Goal: Task Accomplishment & Management: Manage account settings

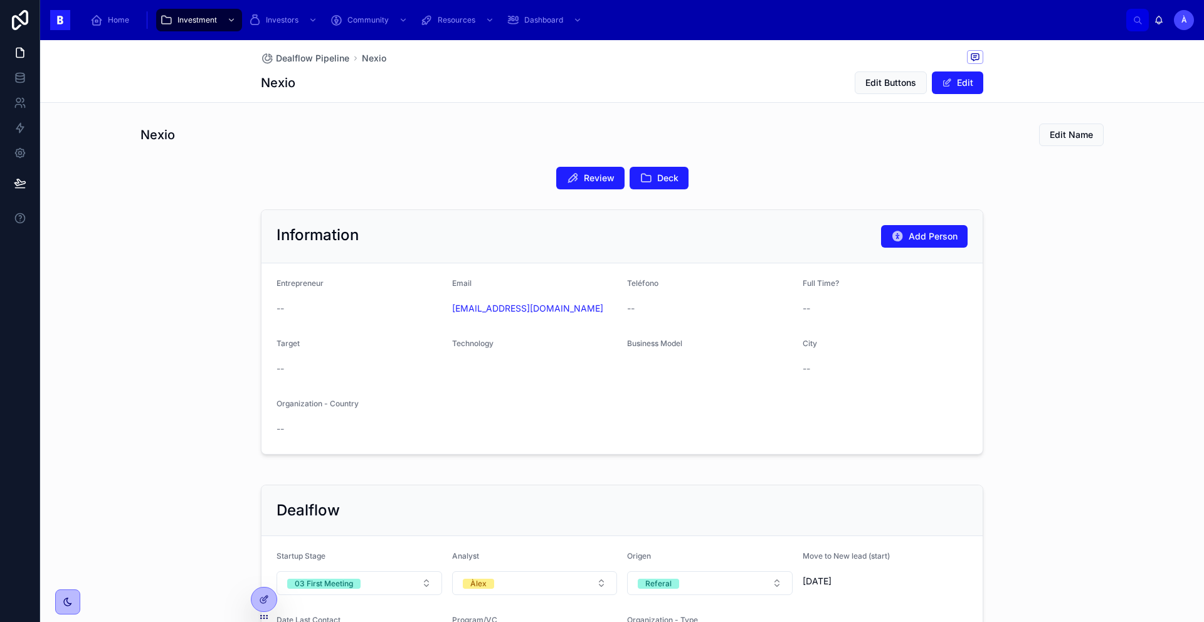
scroll to position [206, 0]
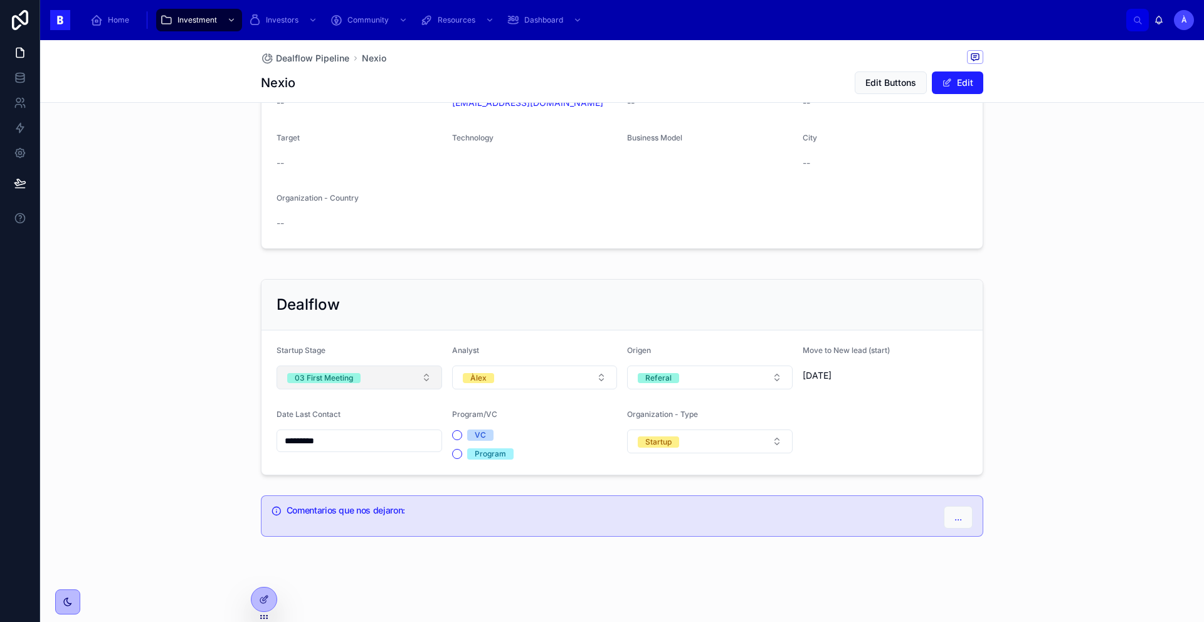
click at [373, 369] on button "03 First Meeting" at bounding box center [360, 378] width 166 height 24
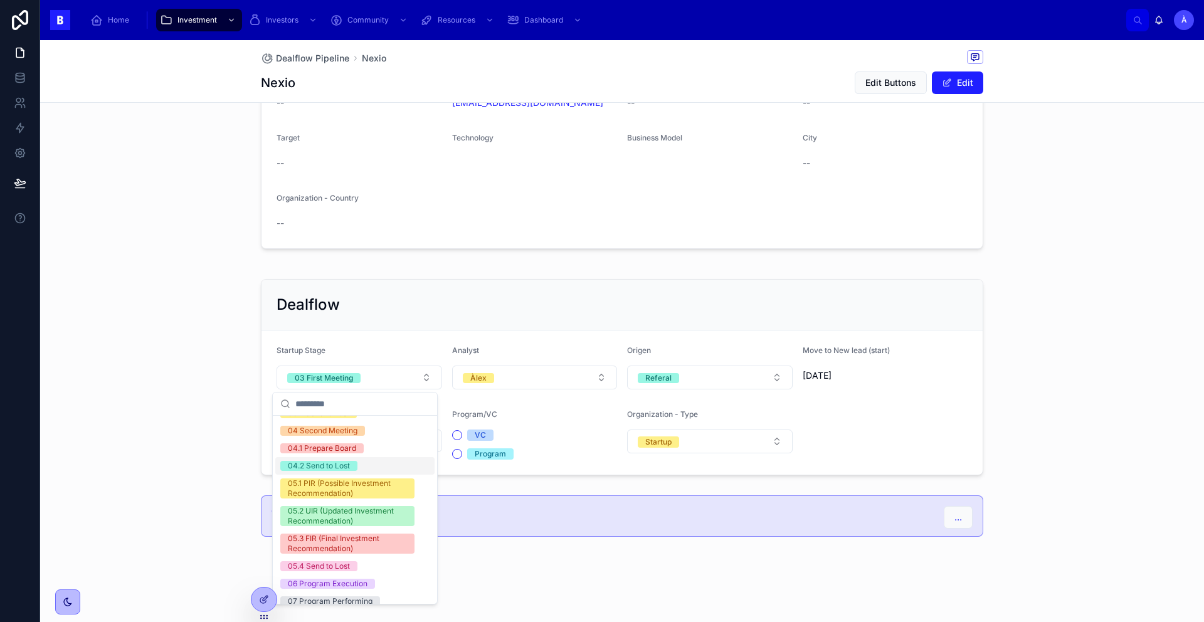
scroll to position [86, 0]
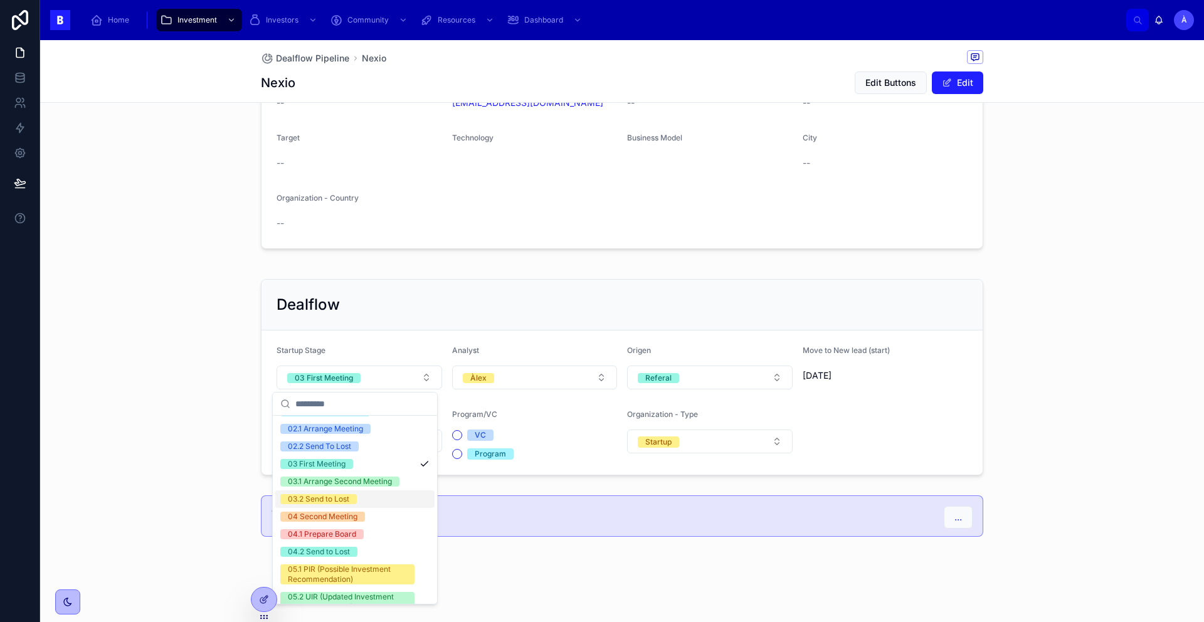
click at [333, 497] on div "03.2 Send to Lost" at bounding box center [318, 499] width 61 height 10
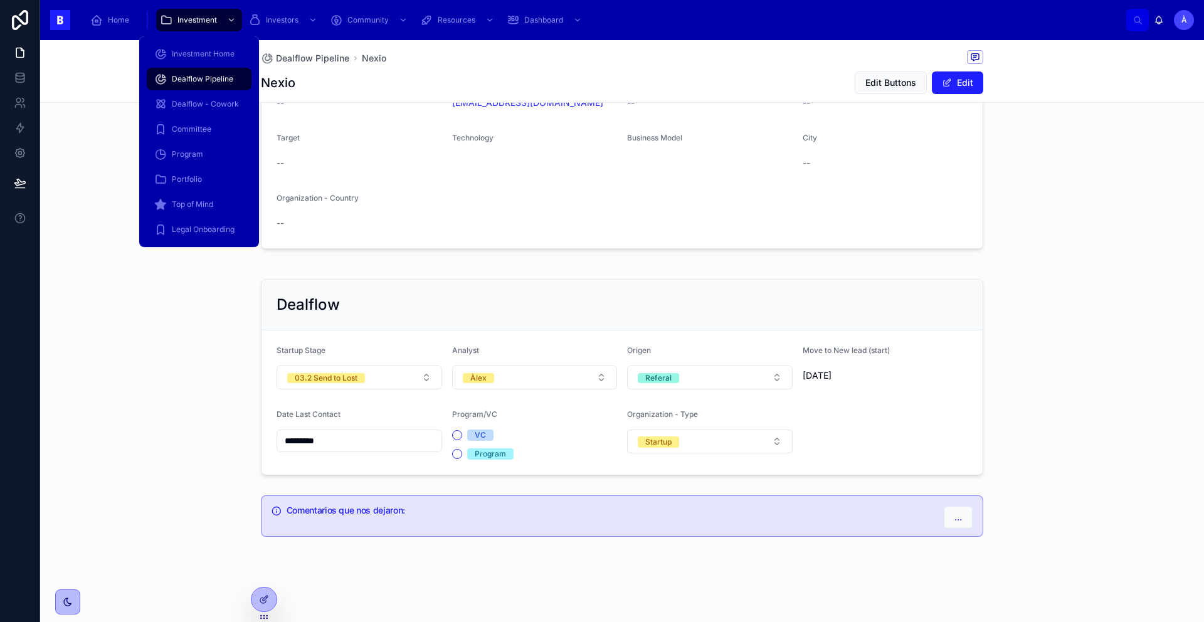
click at [197, 78] on span "Dealflow Pipeline" at bounding box center [202, 79] width 61 height 10
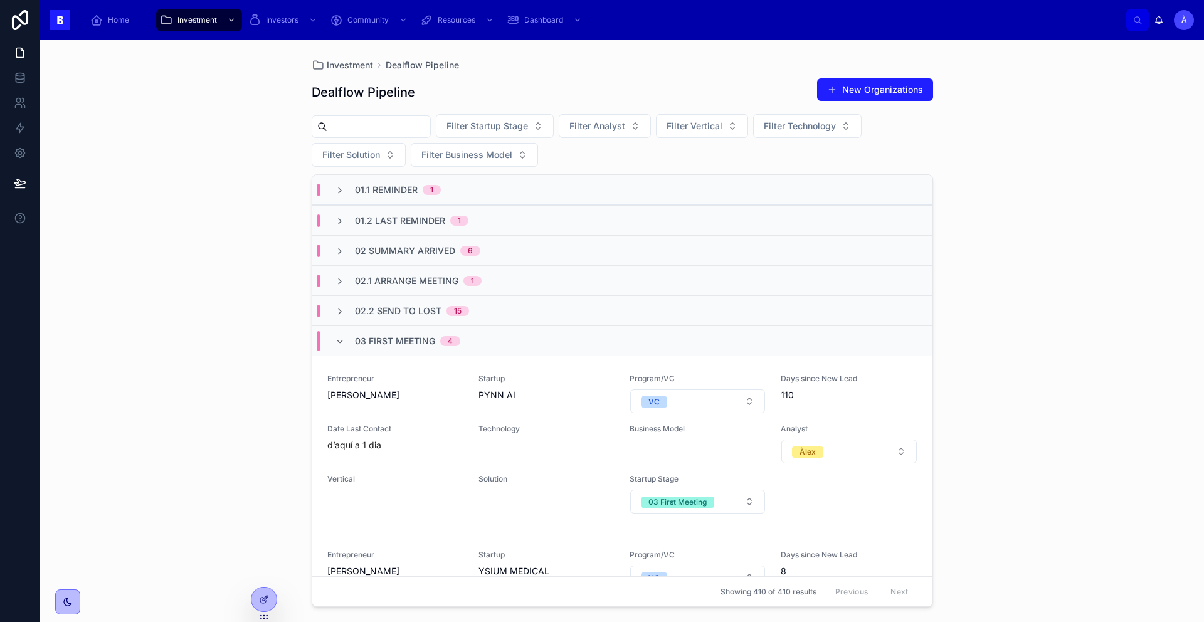
click at [420, 337] on span "03 First Meeting" at bounding box center [395, 341] width 80 height 13
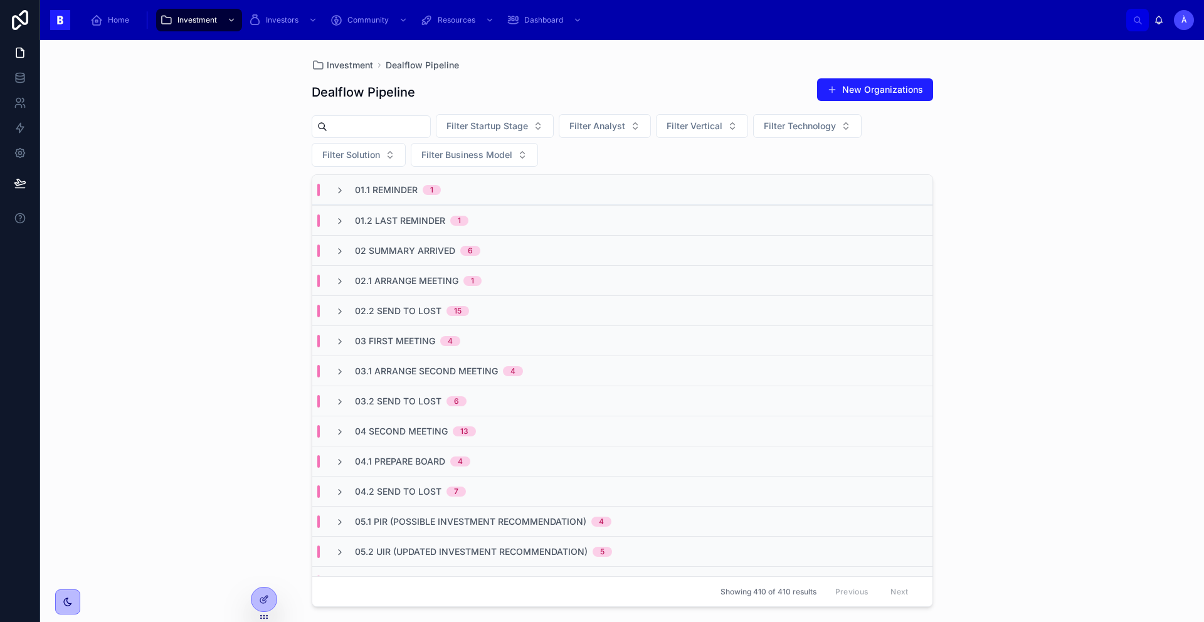
click at [427, 283] on span "02.1 Arrange Meeting" at bounding box center [406, 281] width 103 height 13
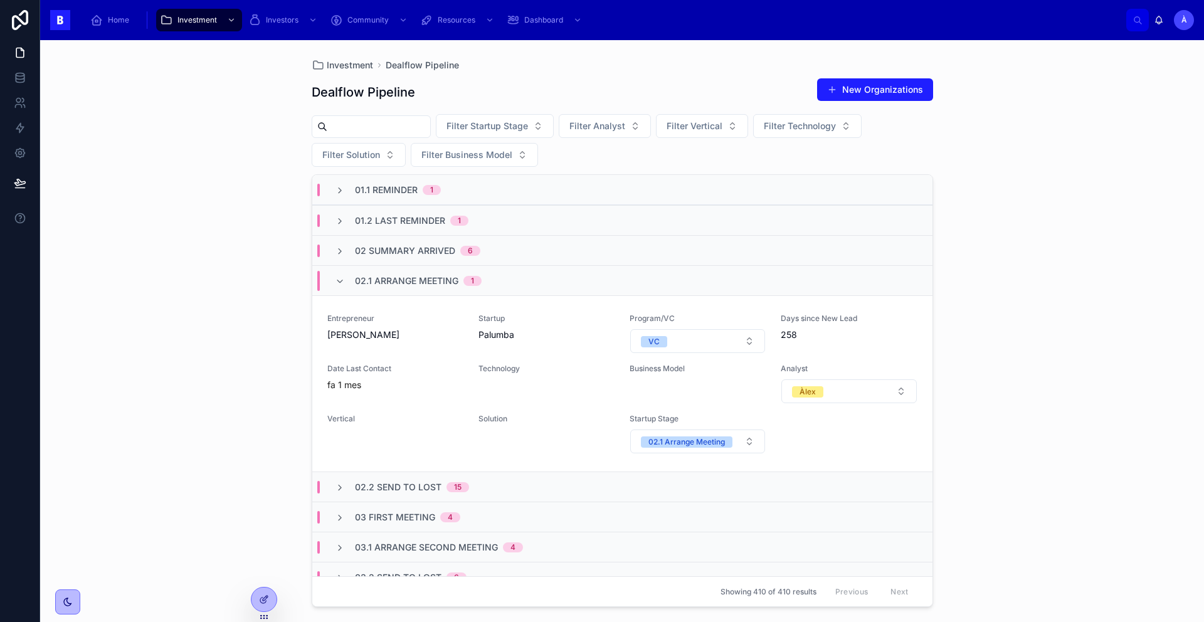
click at [427, 282] on span "02.1 Arrange Meeting" at bounding box center [406, 281] width 103 height 13
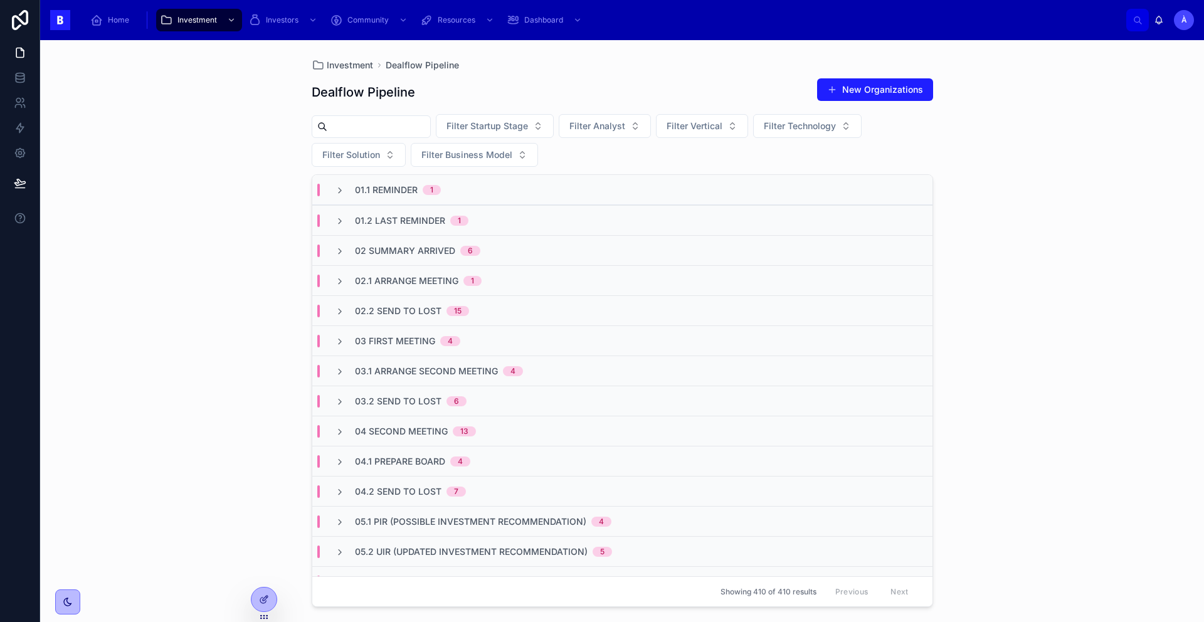
click at [420, 250] on span "02 Summary Arrived" at bounding box center [405, 251] width 100 height 13
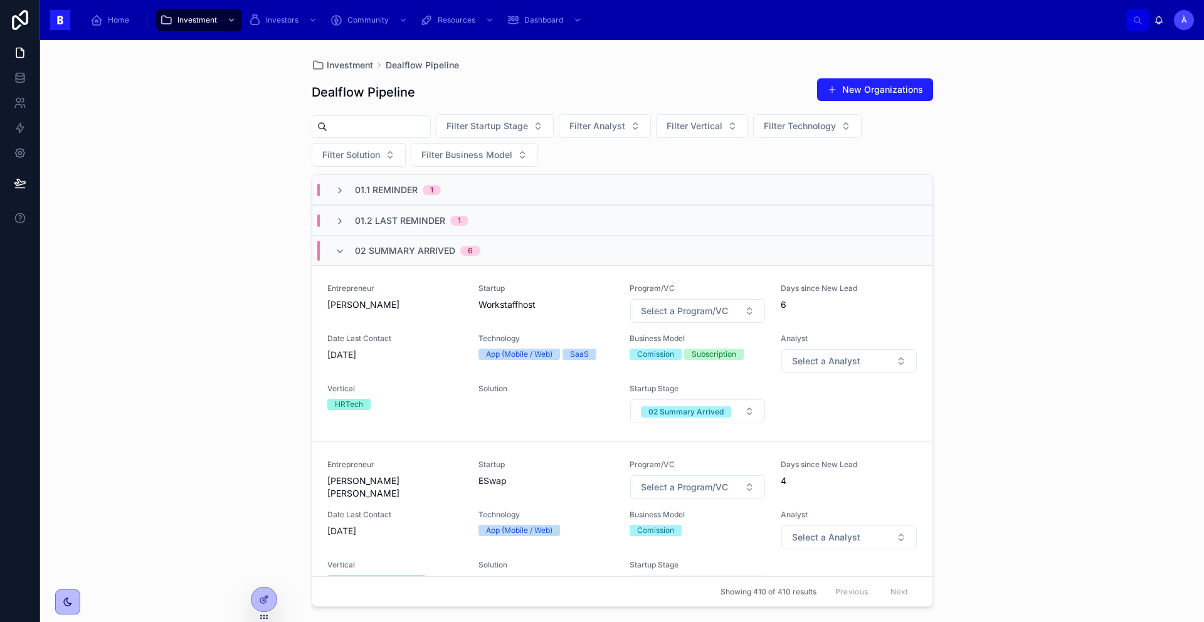
click at [420, 248] on span "02 Summary Arrived" at bounding box center [405, 251] width 100 height 13
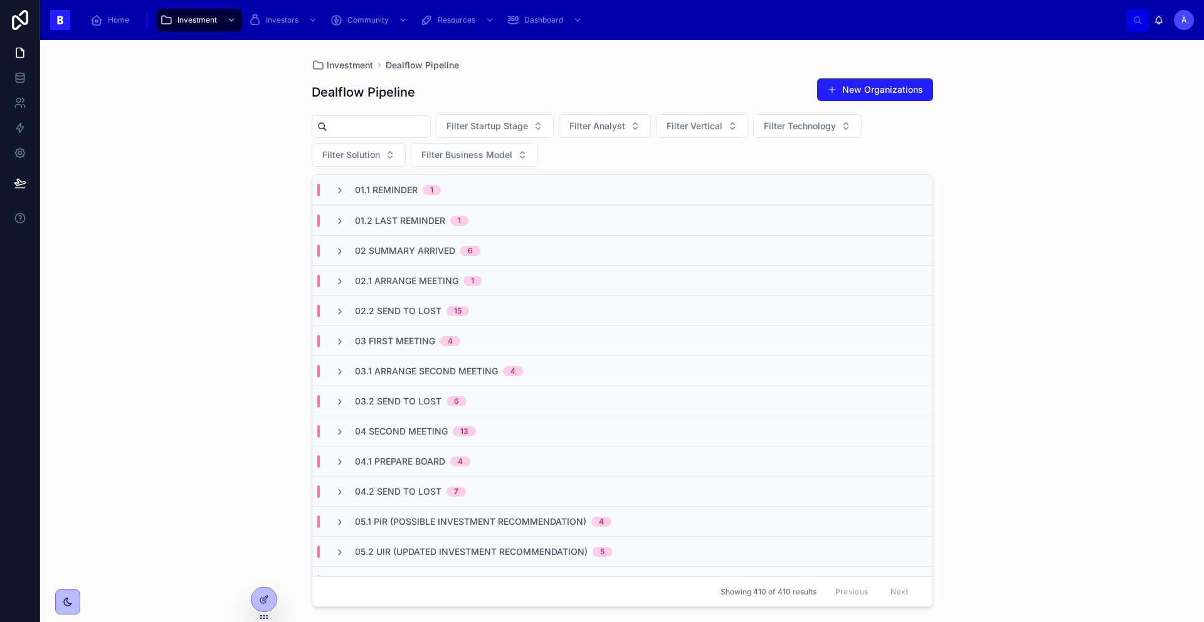
click at [411, 218] on span "01.2 Last Reminder" at bounding box center [400, 221] width 90 height 13
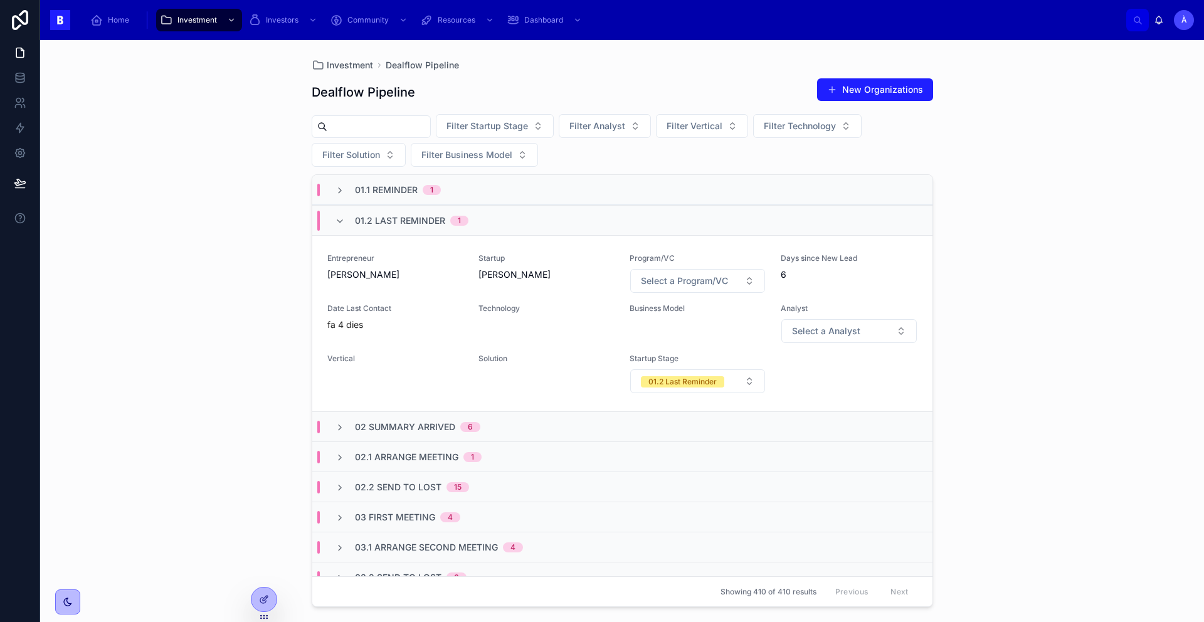
click at [411, 217] on span "01.2 Last Reminder" at bounding box center [400, 221] width 90 height 13
